Goal: Task Accomplishment & Management: Manage account settings

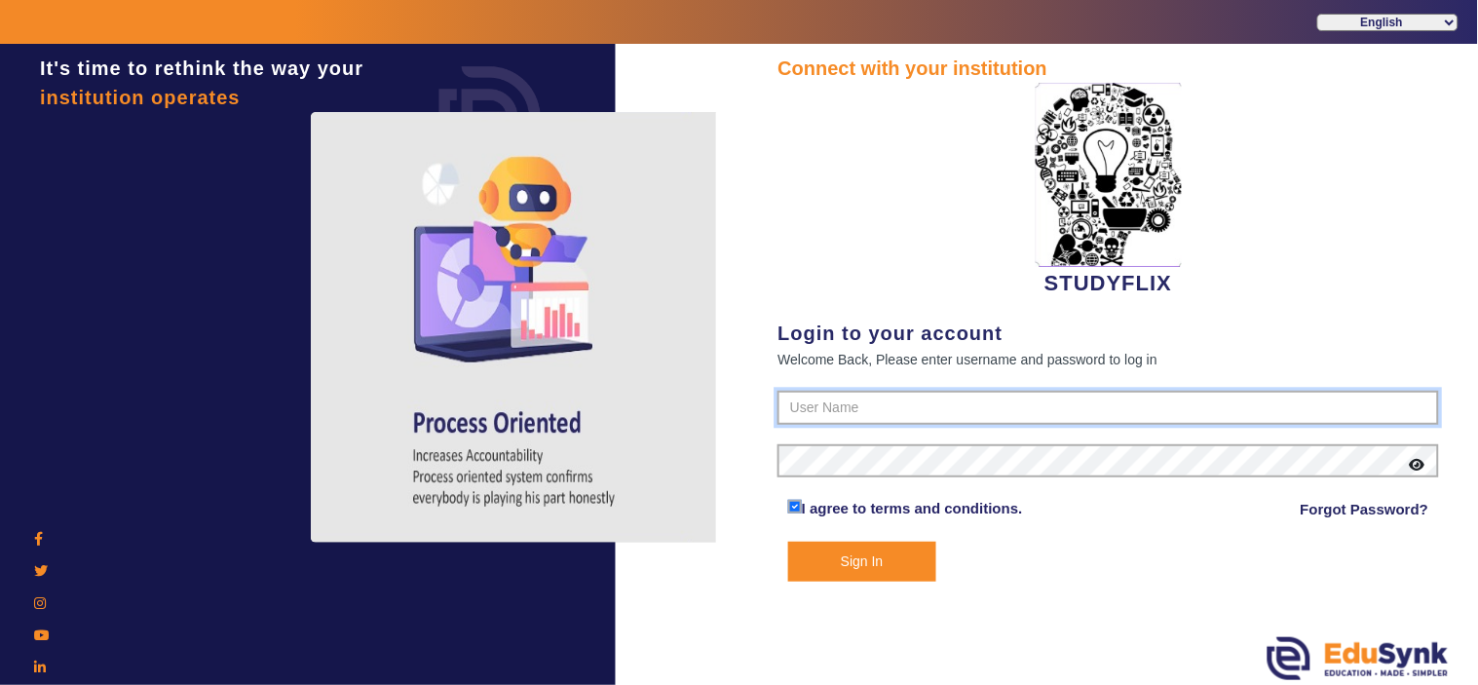
type input "6354922771"
click at [874, 562] on button "Sign In" at bounding box center [862, 562] width 148 height 40
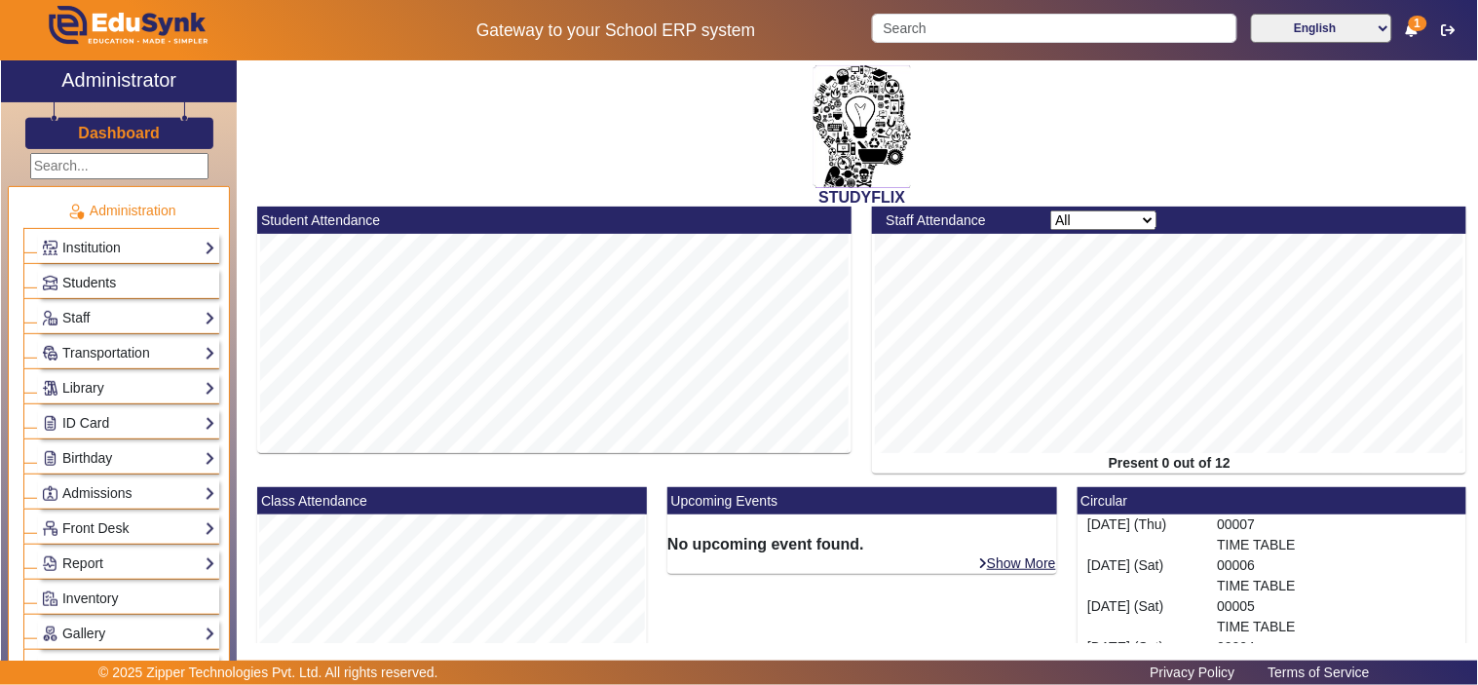
click at [80, 276] on span "Students" at bounding box center [89, 283] width 54 height 16
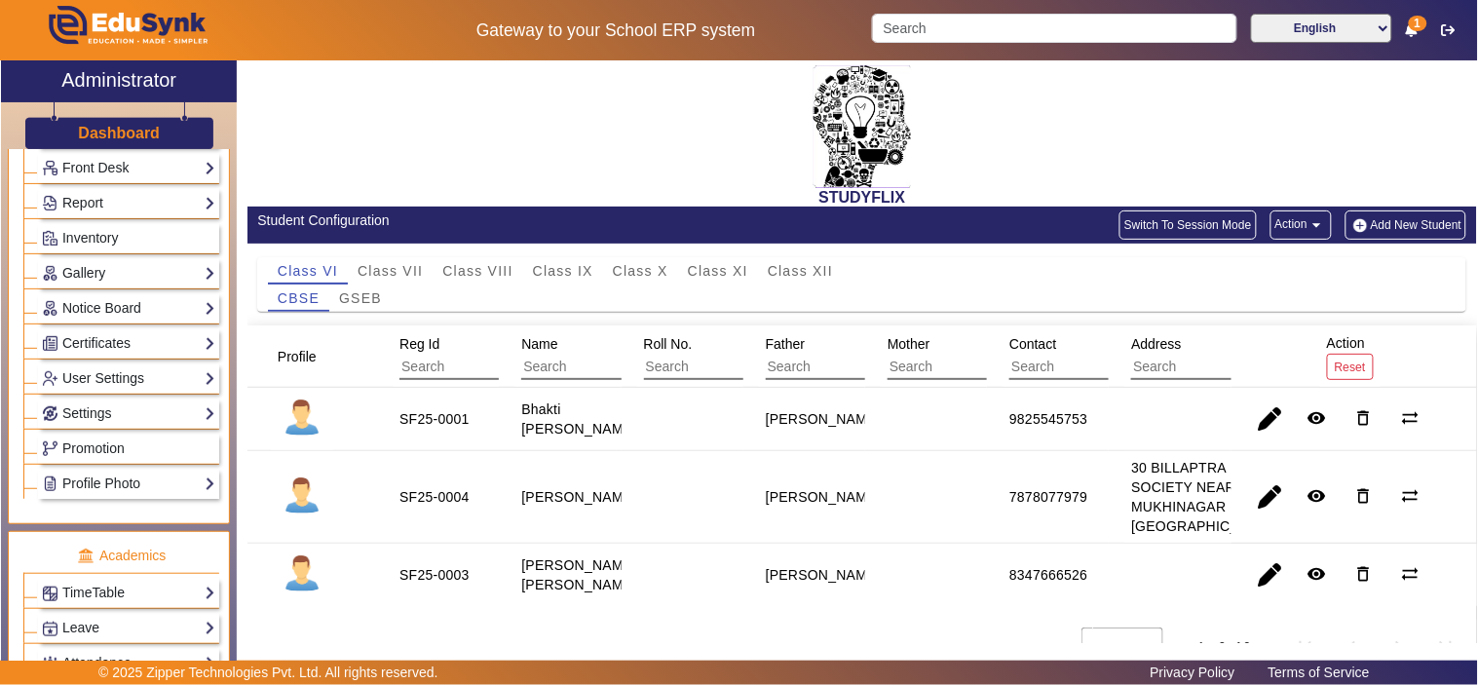
scroll to position [180, 0]
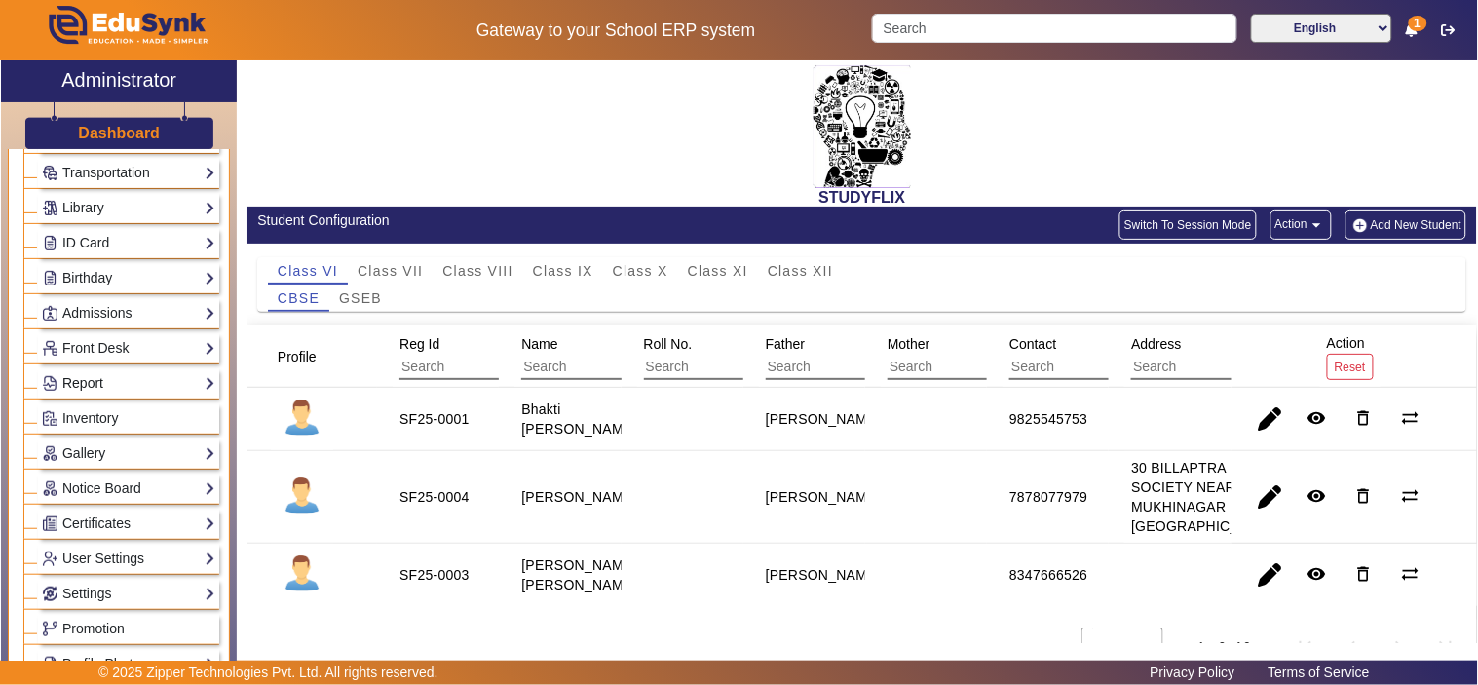
click at [89, 382] on link "Report" at bounding box center [128, 383] width 173 height 22
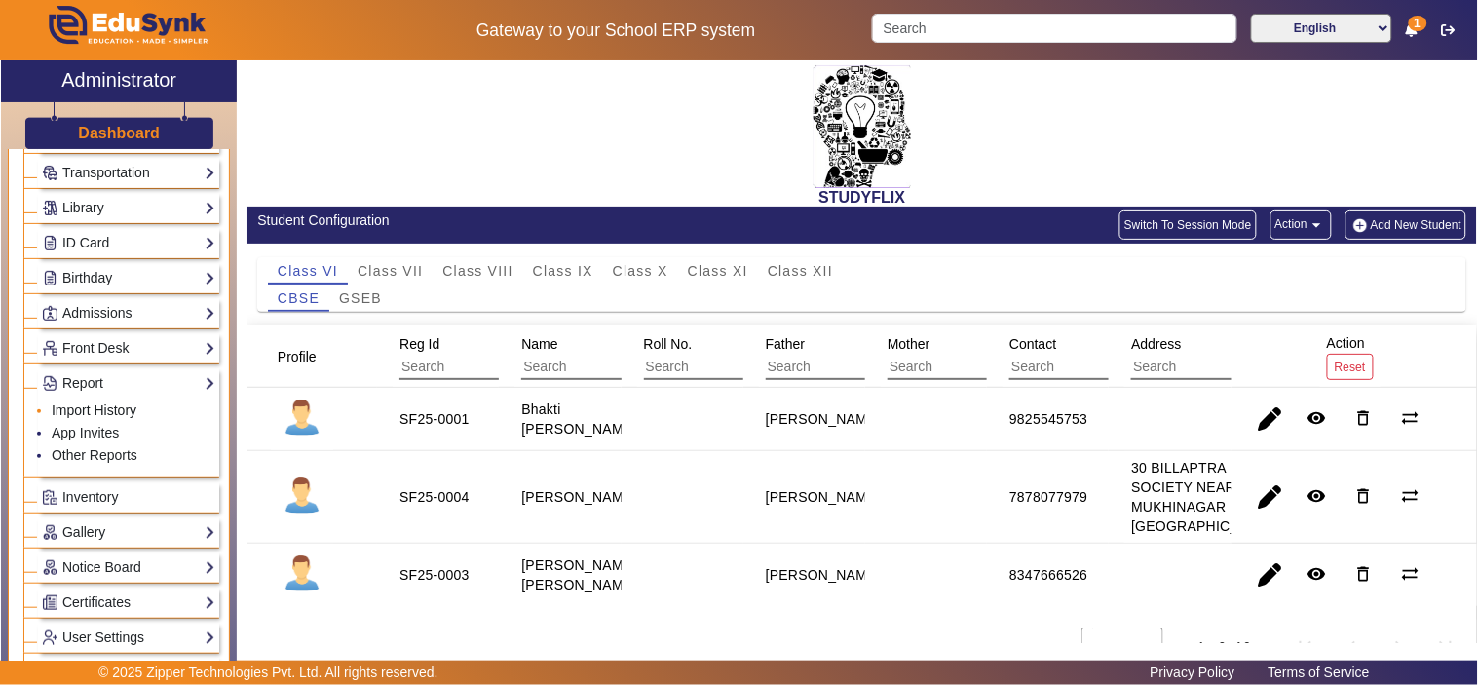
click at [102, 411] on link "Import History" at bounding box center [94, 410] width 85 height 16
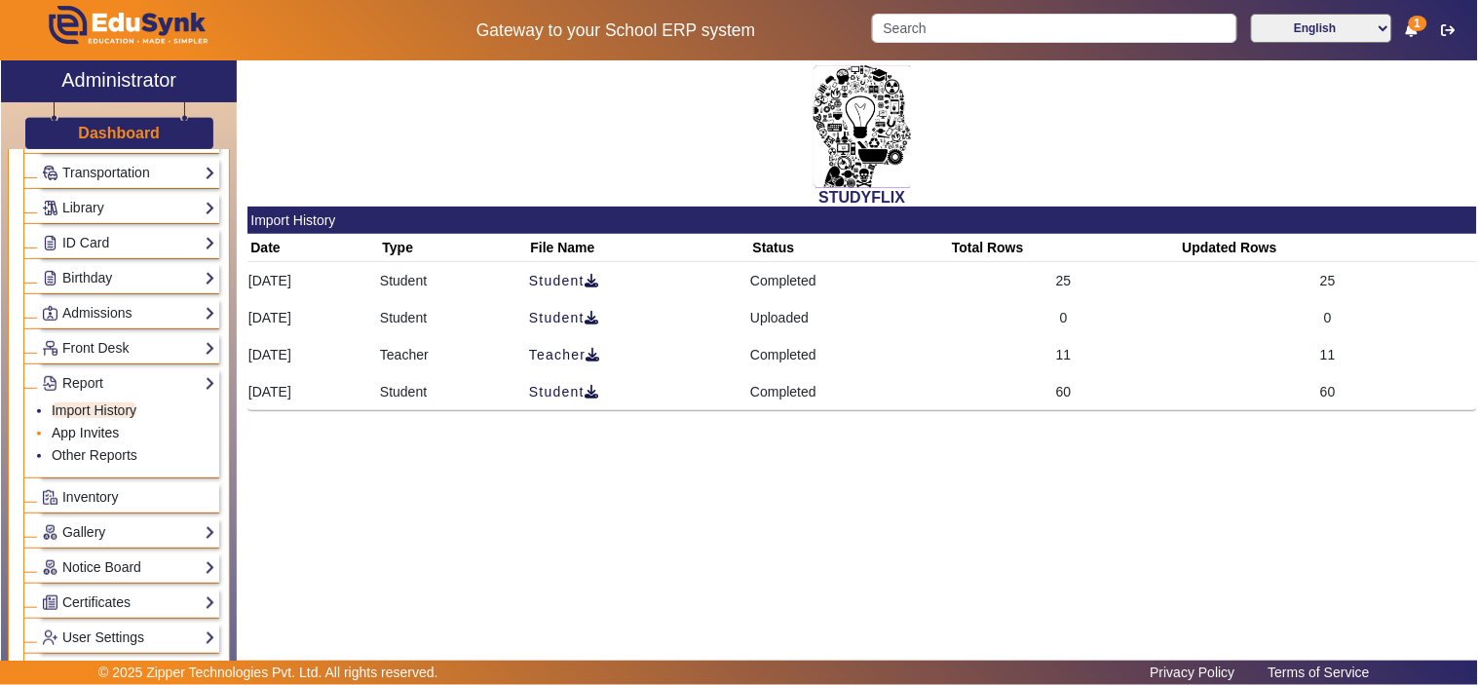
click at [102, 432] on link "App Invites" at bounding box center [85, 433] width 67 height 16
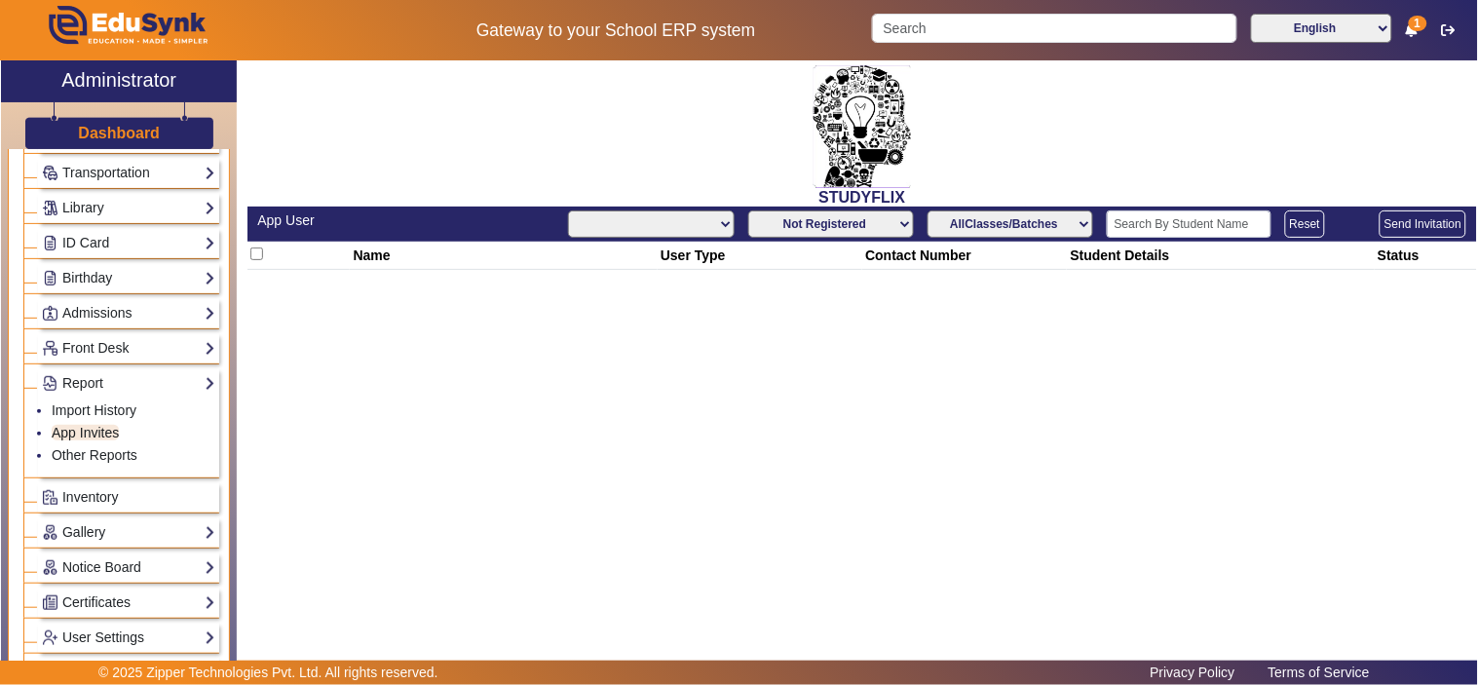
select select "All"
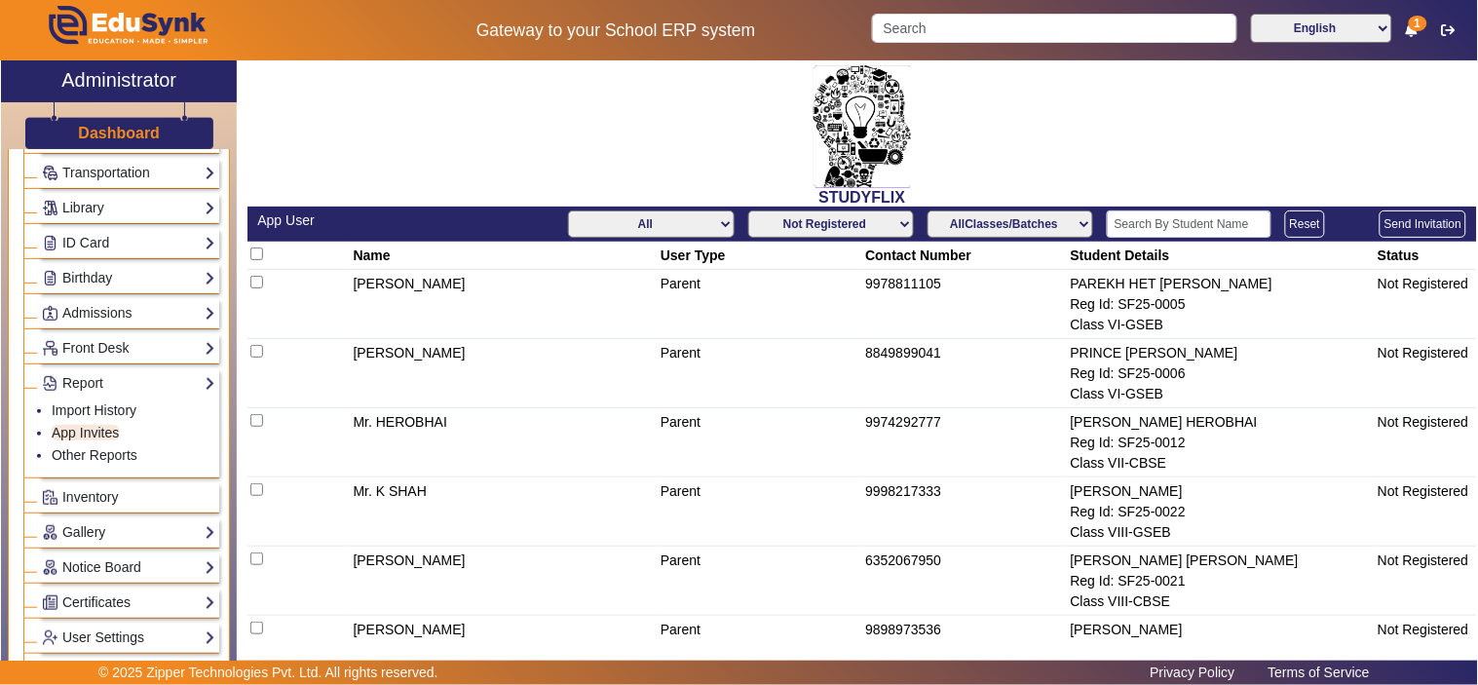
click at [872, 226] on select "Not Registered Registered" at bounding box center [831, 223] width 166 height 27
select select "registered"
click at [748, 210] on select "Not Registered Registered" at bounding box center [831, 223] width 166 height 27
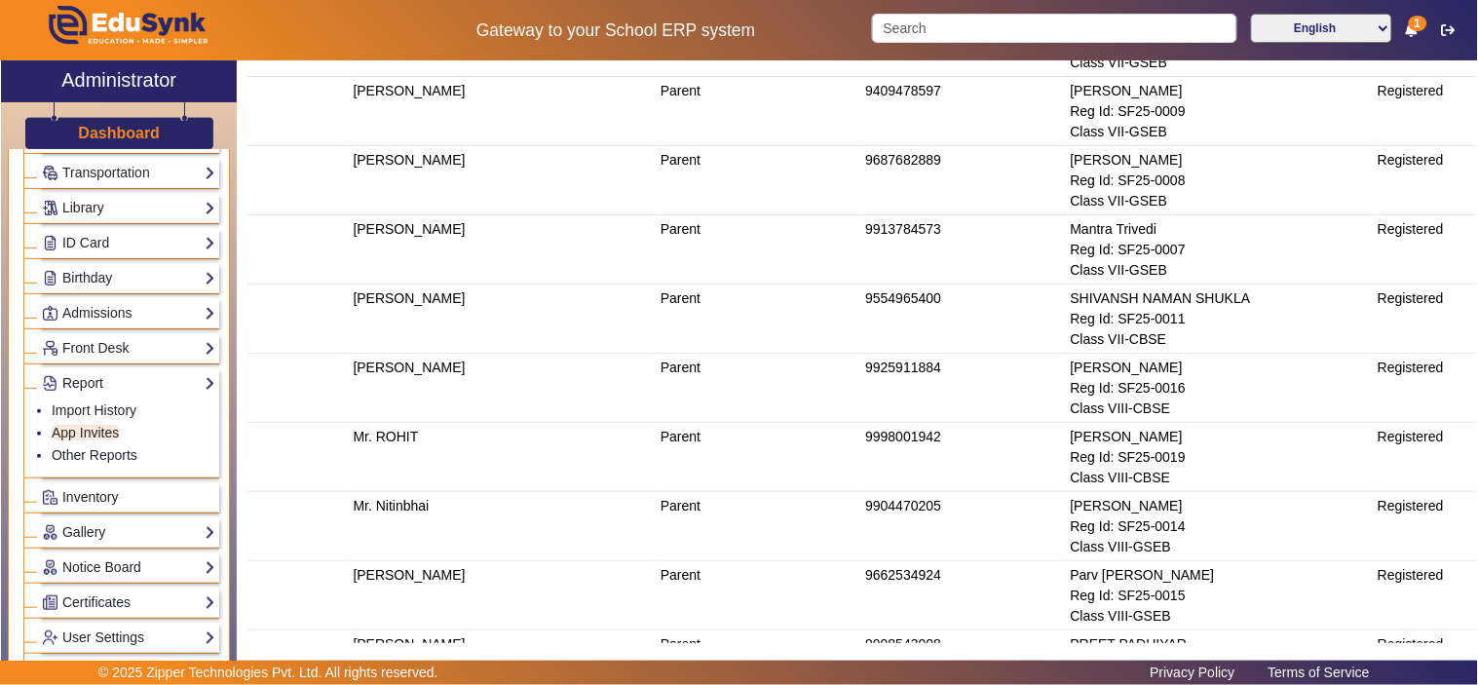
scroll to position [541, 0]
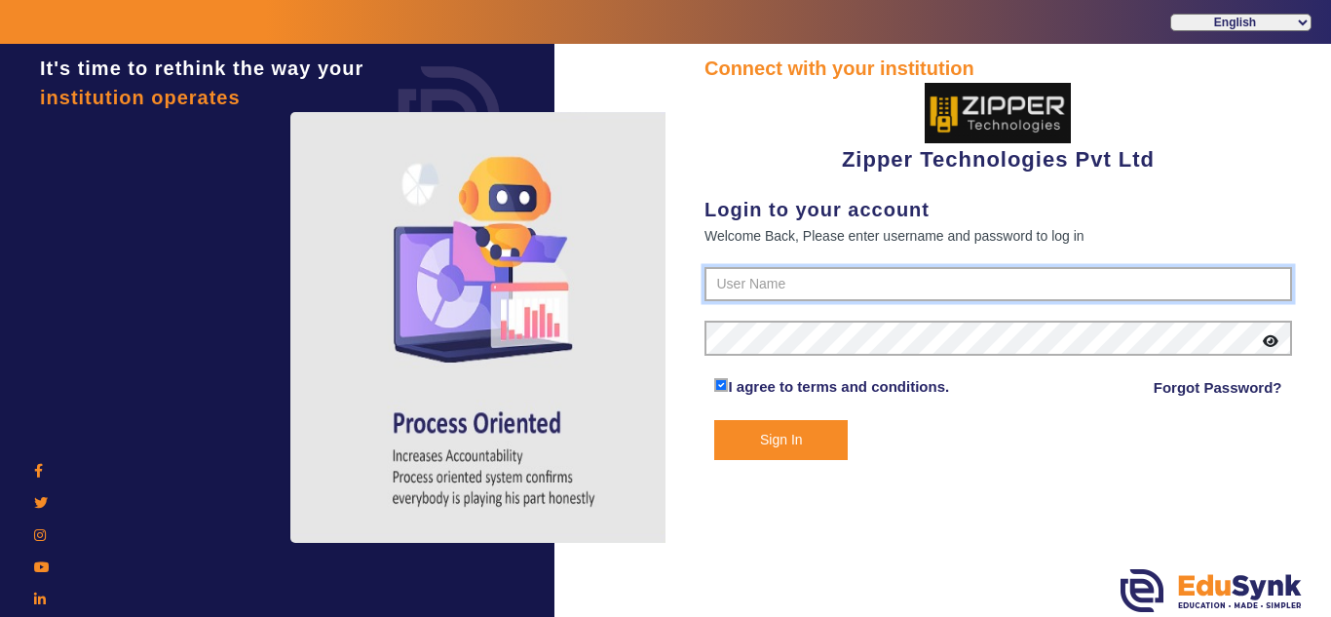
type input "1008790000"
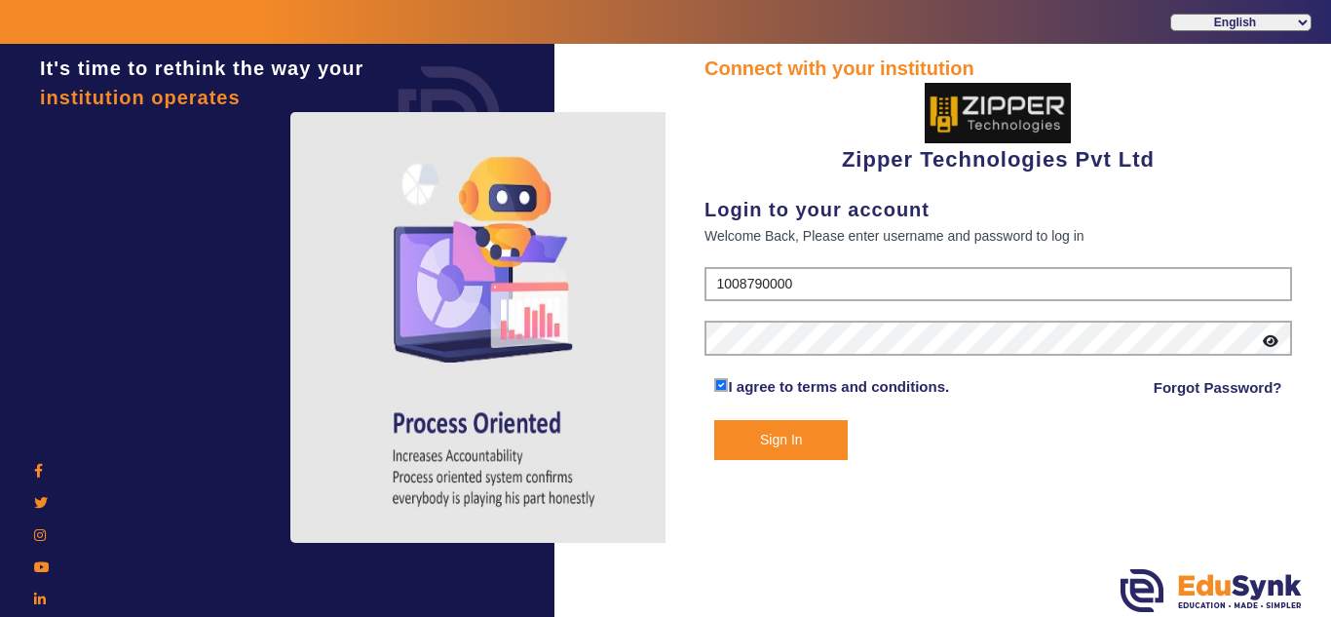
click at [772, 454] on button "Sign In" at bounding box center [781, 440] width 134 height 40
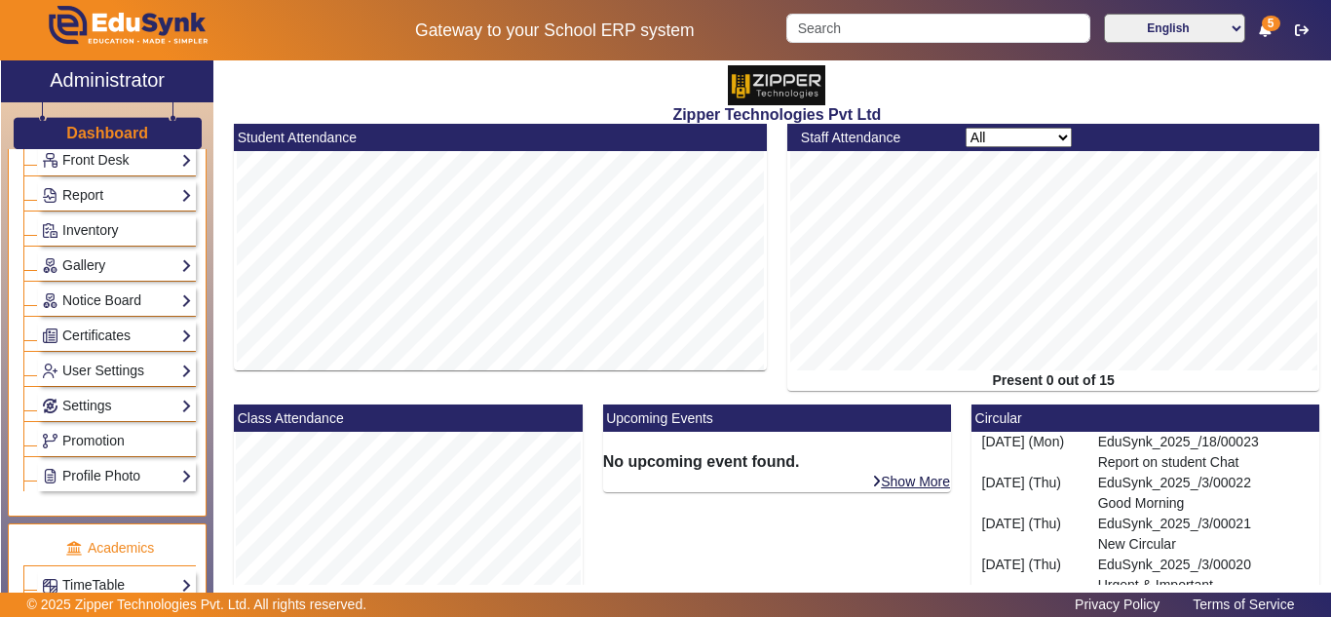
scroll to position [650, 0]
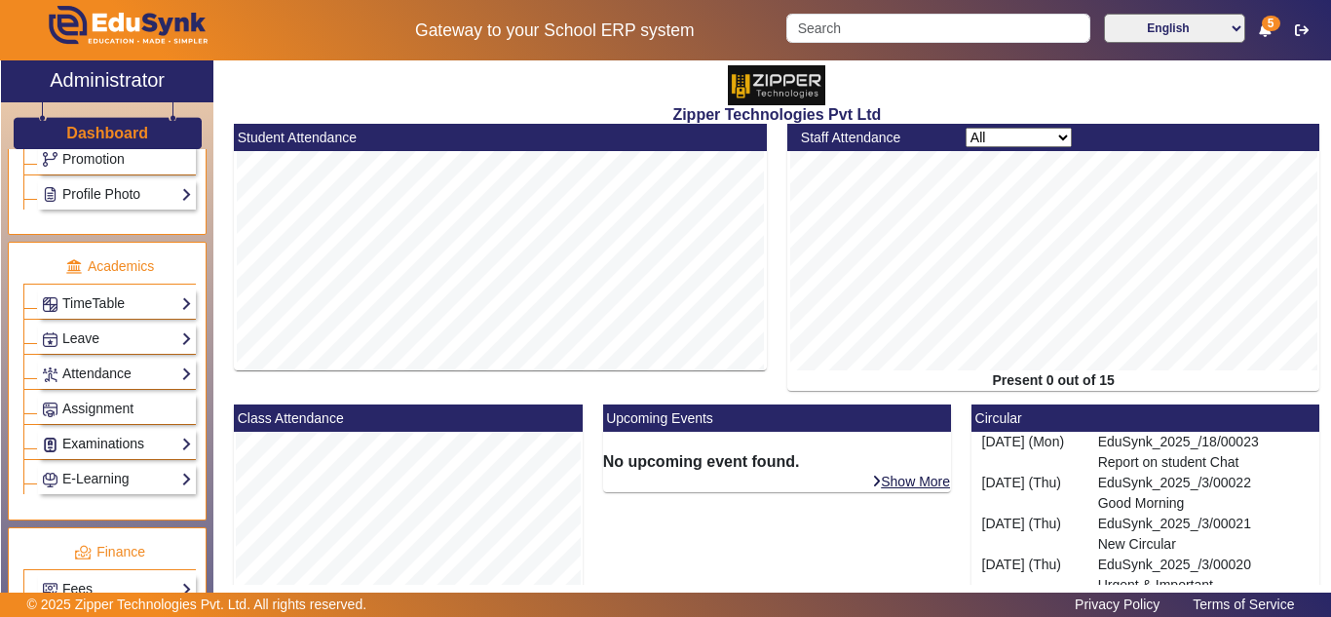
click at [92, 434] on link "Examinations" at bounding box center [117, 444] width 150 height 22
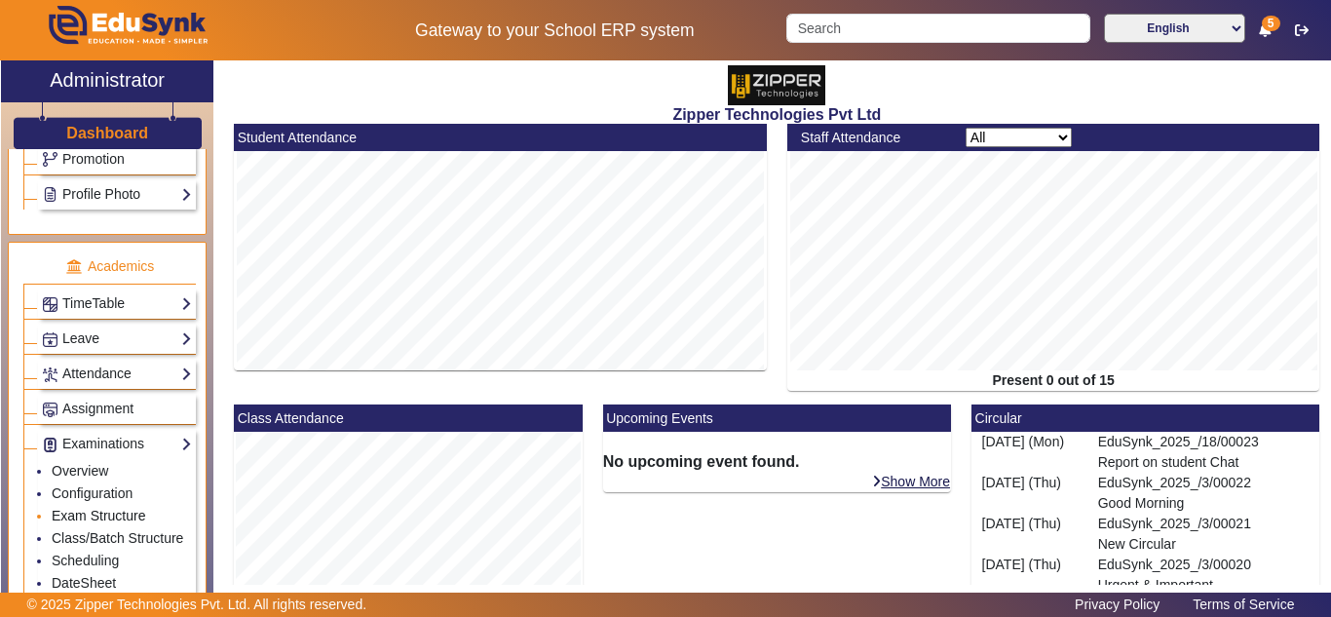
click at [95, 514] on link "Exam Structure" at bounding box center [99, 516] width 94 height 16
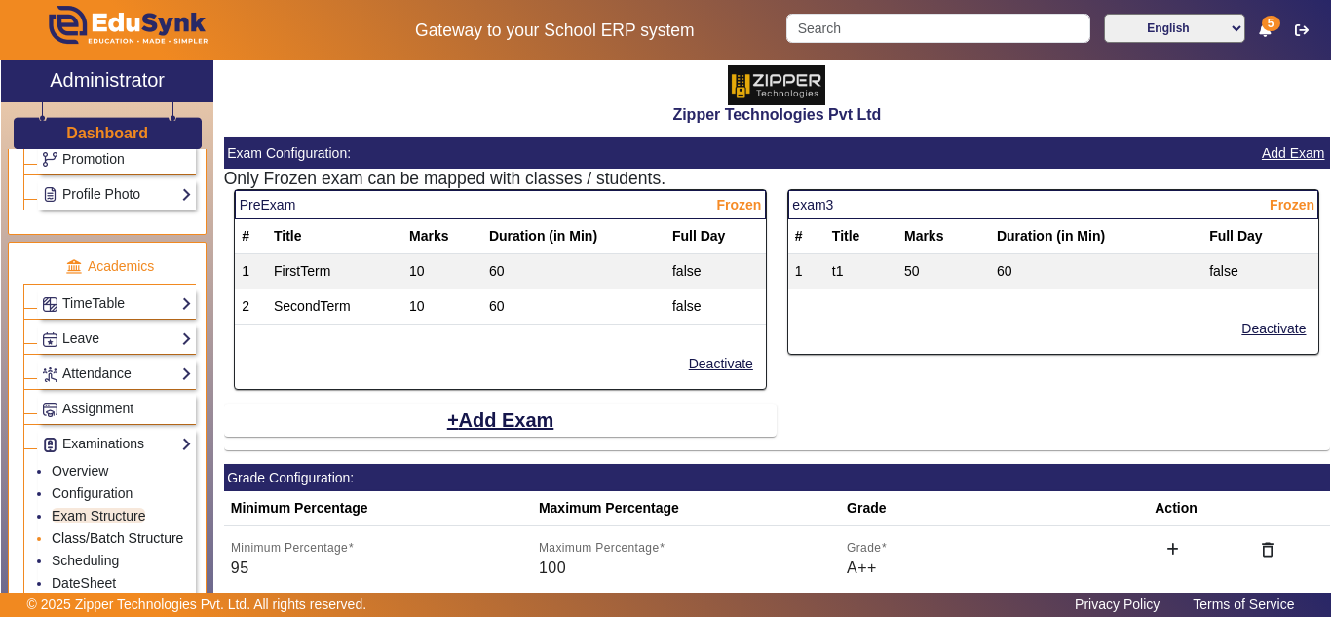
click at [95, 534] on link "Class/Batch Structure" at bounding box center [118, 538] width 132 height 16
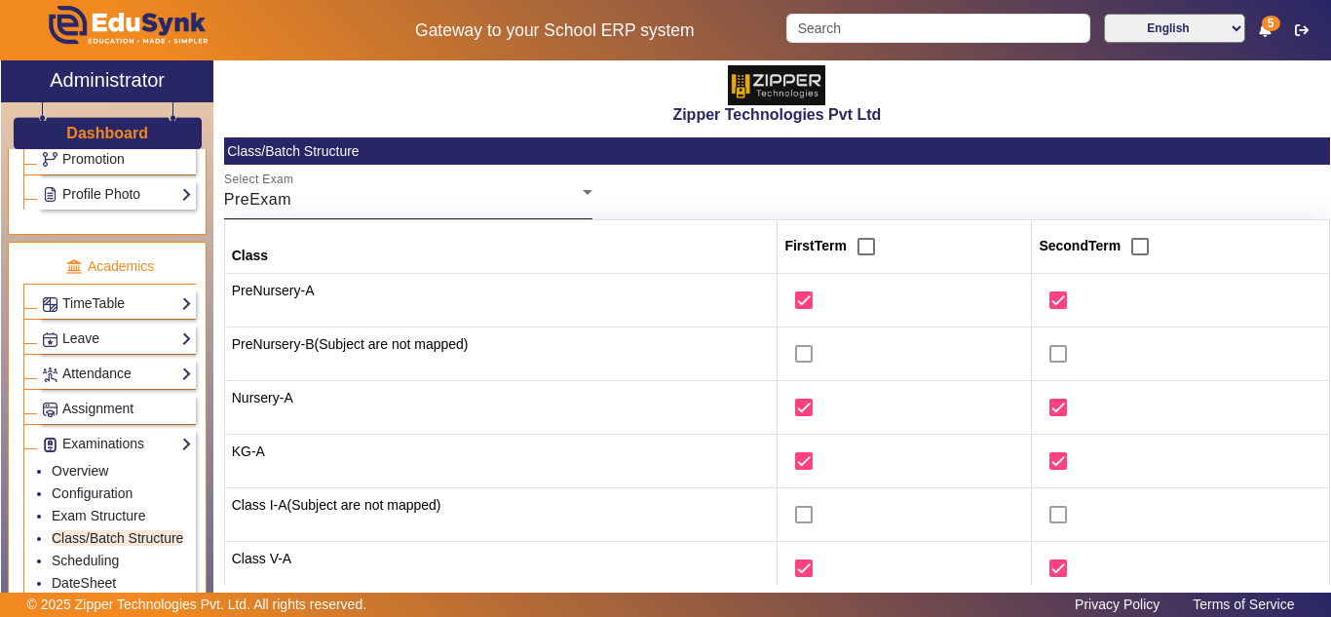
click at [412, 208] on div "PreExam" at bounding box center [403, 199] width 359 height 23
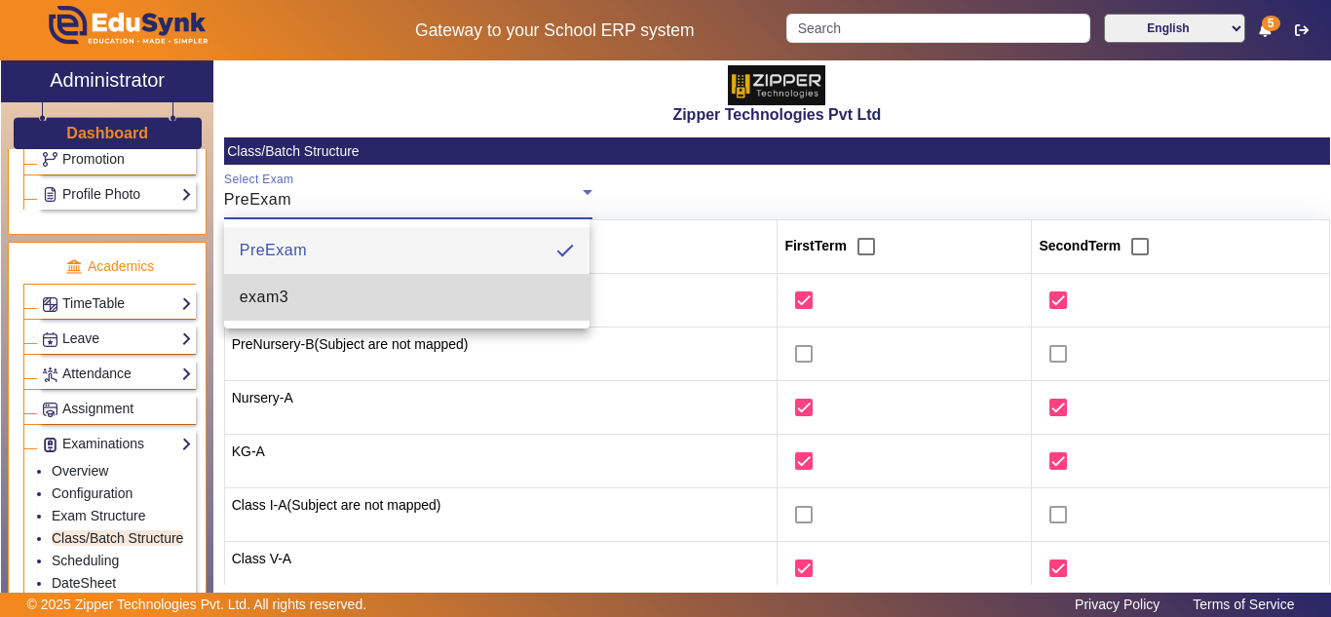
click at [381, 294] on mat-option "exam3" at bounding box center [406, 297] width 365 height 47
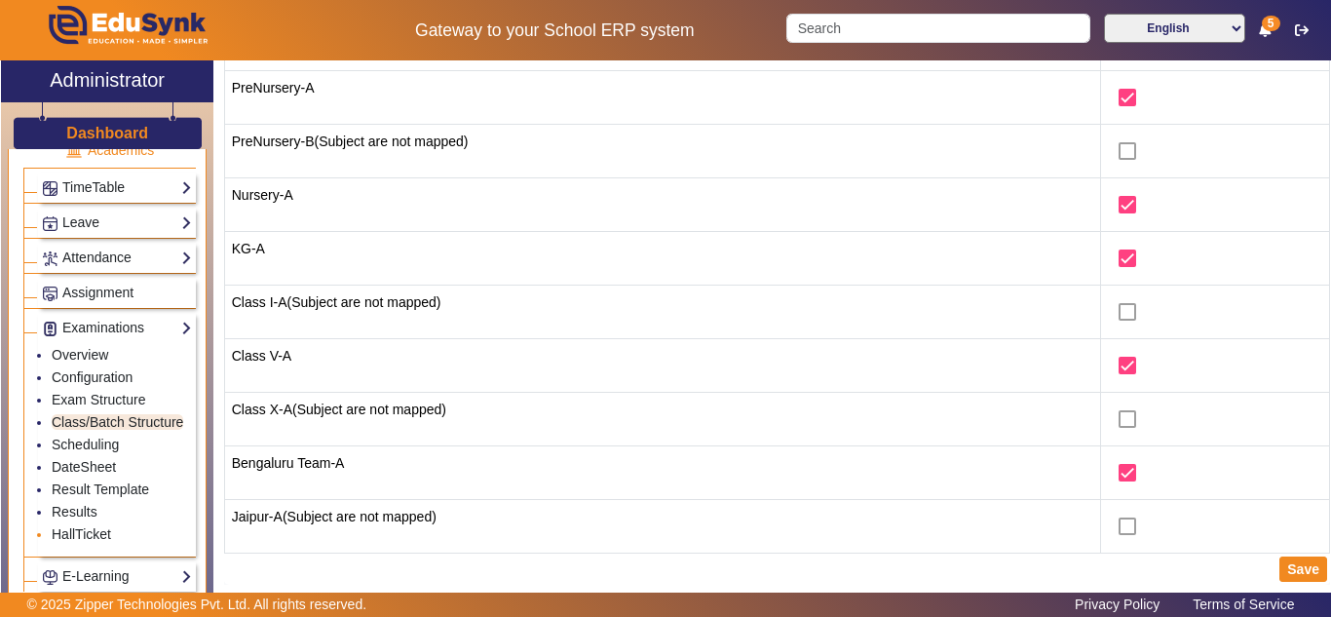
scroll to position [812, 0]
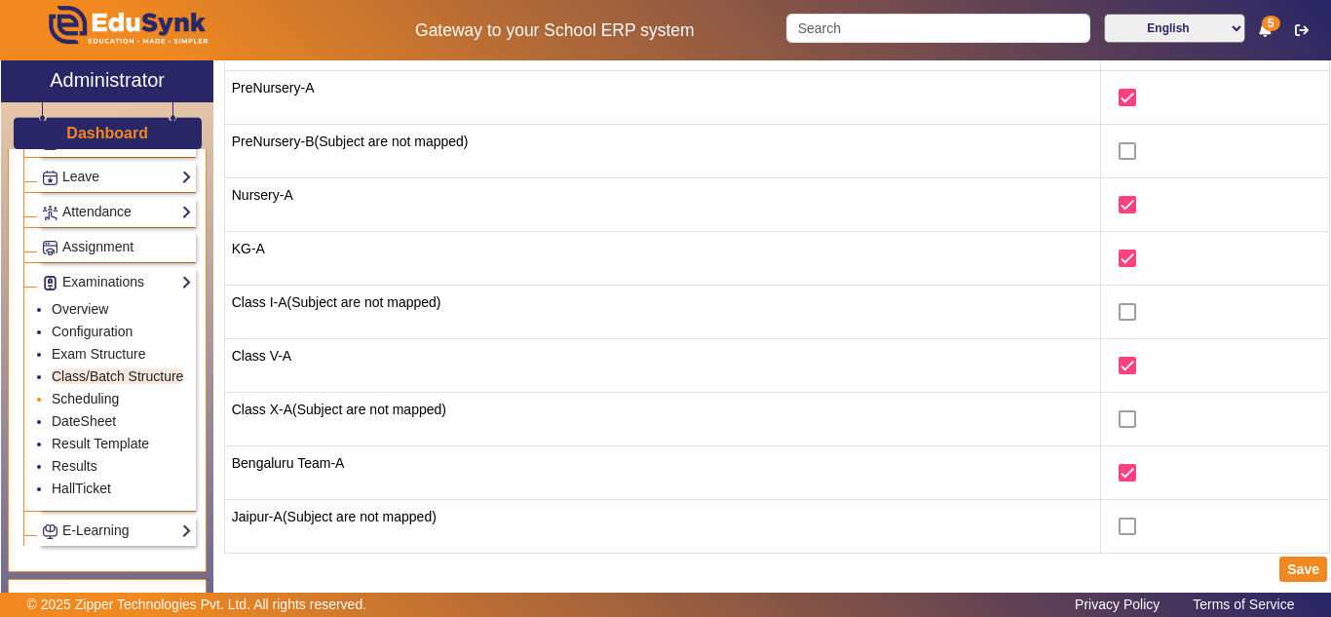
click at [95, 406] on link "Scheduling" at bounding box center [85, 399] width 67 height 16
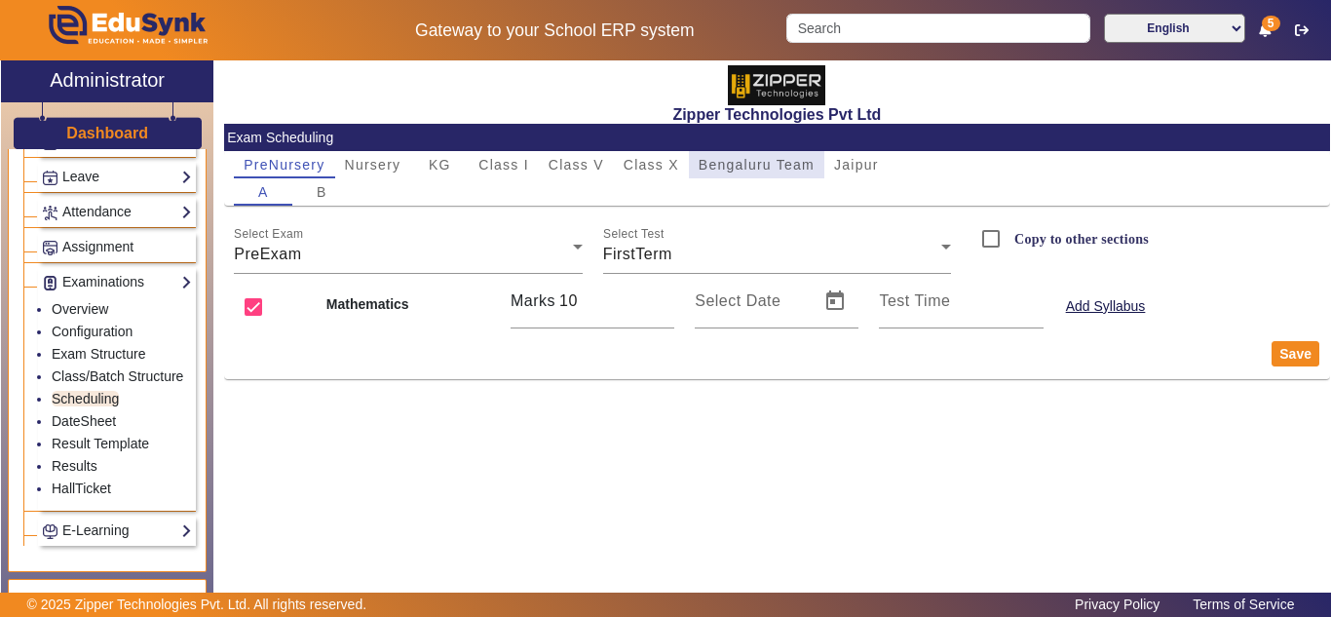
click at [746, 154] on span "Bengaluru Team" at bounding box center [757, 164] width 116 height 27
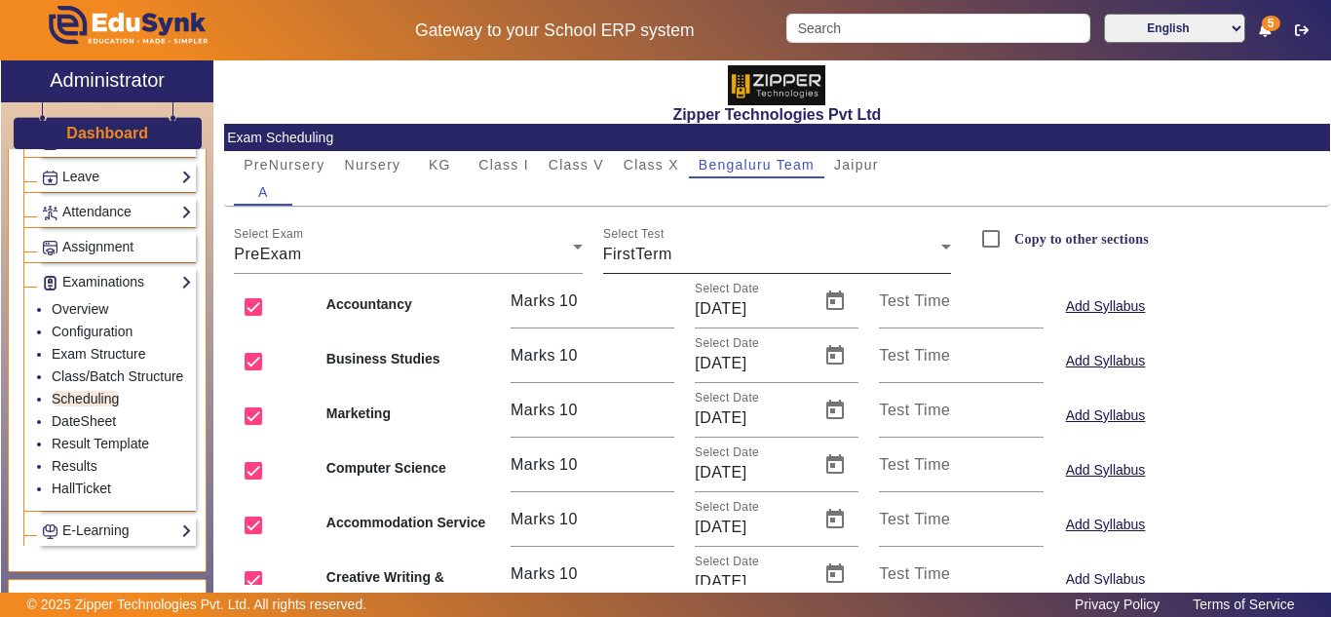
click at [675, 249] on div "FirstTerm" at bounding box center [772, 254] width 338 height 23
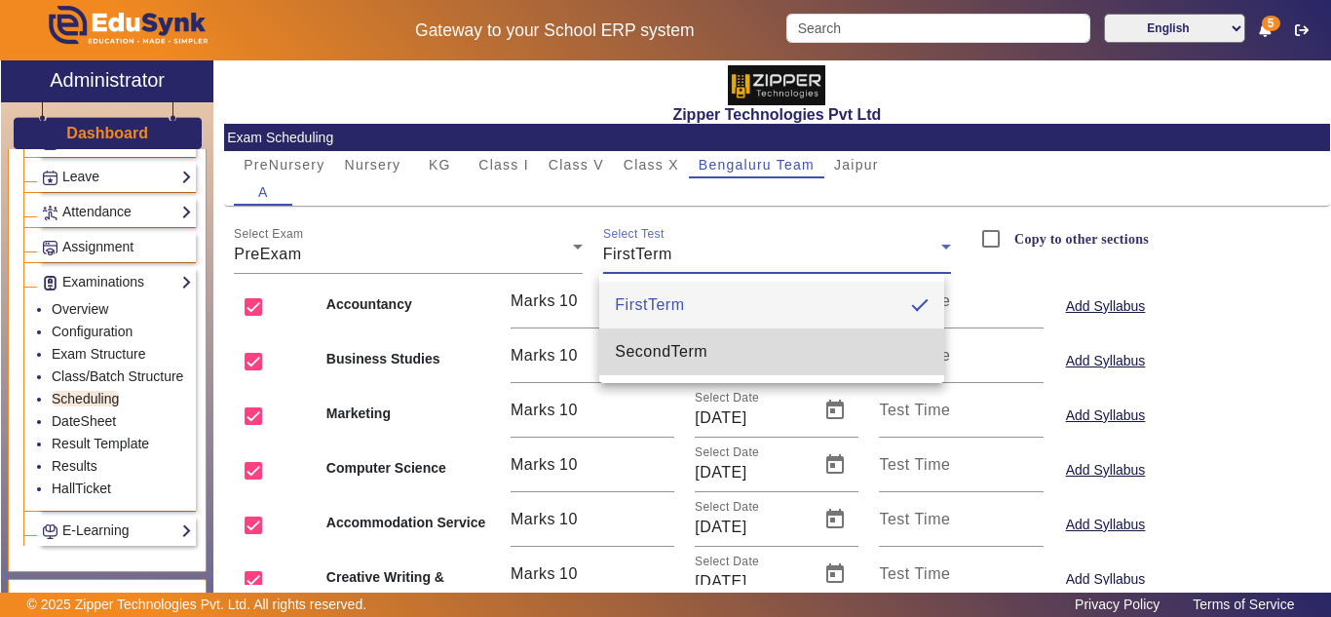
click at [682, 353] on span "SecondTerm" at bounding box center [661, 351] width 93 height 23
